Goal: Contribute content

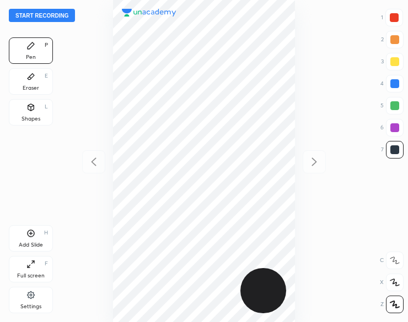
scroll to position [322, 231]
click at [47, 16] on button "Start recording" at bounding box center [42, 15] width 66 height 13
click at [33, 110] on icon at bounding box center [30, 107] width 9 height 9
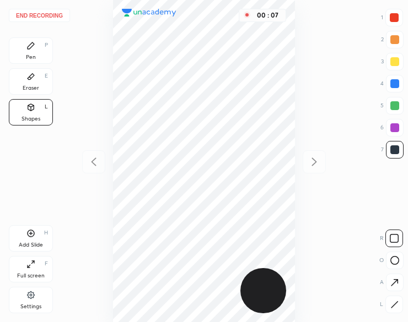
click at [395, 260] on icon at bounding box center [394, 260] width 9 height 9
click at [393, 260] on icon at bounding box center [394, 260] width 9 height 9
click at [391, 306] on icon at bounding box center [394, 305] width 8 height 8
click at [388, 307] on div at bounding box center [394, 305] width 18 height 18
click at [37, 55] on div "Pen P" at bounding box center [31, 50] width 44 height 26
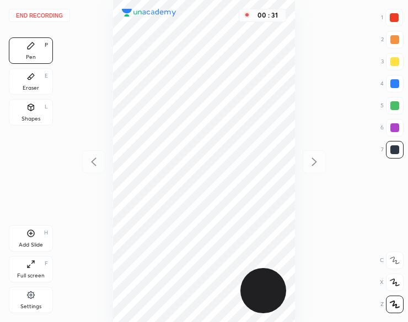
click at [34, 51] on div "Pen P" at bounding box center [31, 50] width 44 height 26
click at [34, 87] on div "Eraser" at bounding box center [31, 88] width 17 height 6
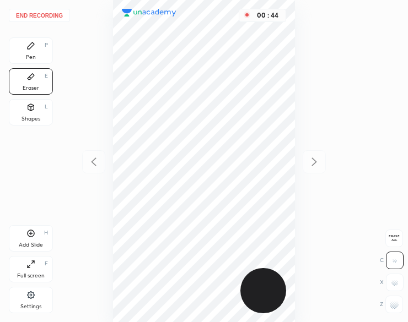
click at [40, 47] on div "Pen P" at bounding box center [31, 50] width 44 height 26
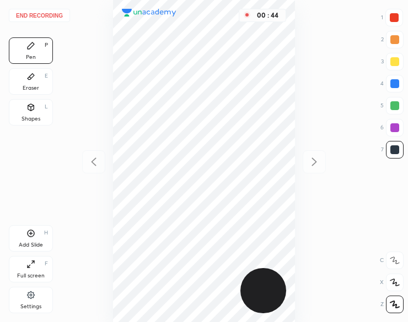
click at [39, 53] on div "Pen P" at bounding box center [31, 50] width 44 height 26
click at [31, 119] on div "Shapes" at bounding box center [30, 119] width 19 height 6
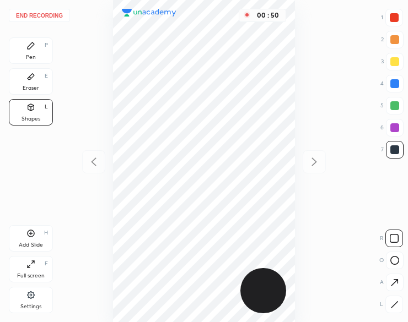
click at [391, 309] on div at bounding box center [394, 305] width 18 height 18
click at [32, 56] on div "Pen" at bounding box center [31, 58] width 10 height 6
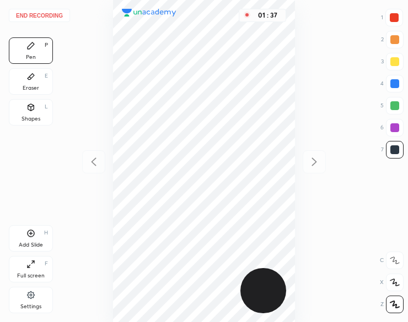
click at [26, 240] on div "Add Slide H" at bounding box center [31, 238] width 44 height 26
click at [88, 160] on icon at bounding box center [93, 161] width 13 height 13
click at [311, 163] on icon at bounding box center [313, 161] width 13 height 13
click at [296, 210] on div "02 : 52" at bounding box center [203, 161] width 231 height 322
click at [95, 163] on icon at bounding box center [93, 161] width 13 height 13
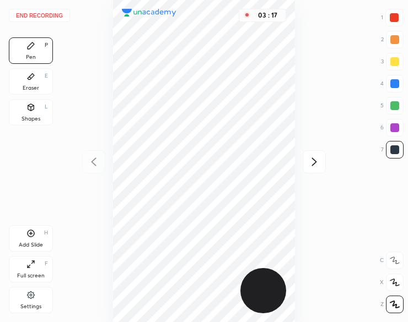
click at [97, 163] on div "03 : 17" at bounding box center [203, 161] width 231 height 322
click at [315, 164] on icon at bounding box center [313, 161] width 13 height 13
click at [30, 234] on icon at bounding box center [30, 233] width 3 height 3
click at [61, 15] on button "End recording" at bounding box center [39, 15] width 61 height 13
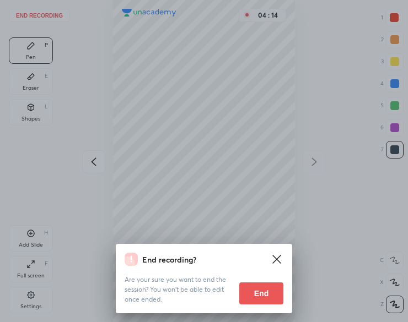
click at [254, 292] on button "End" at bounding box center [261, 294] width 44 height 22
